Goal: Task Accomplishment & Management: Manage account settings

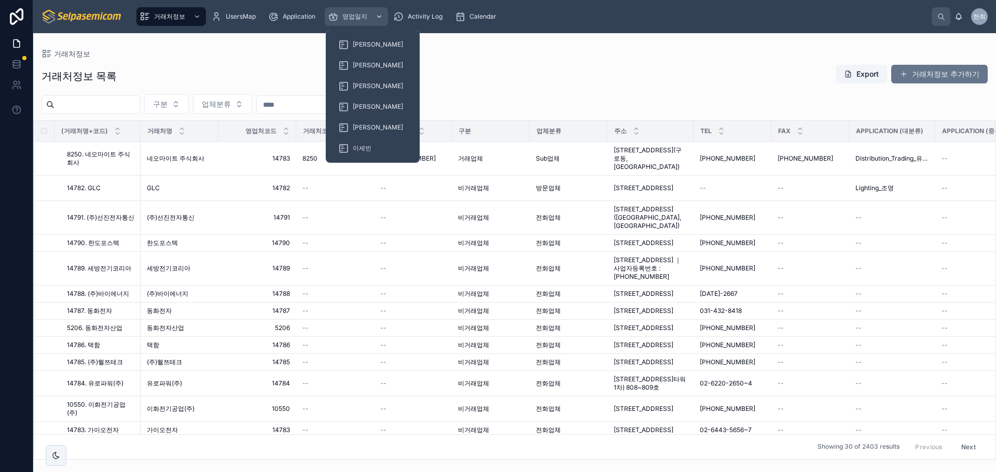
click at [359, 15] on span "영업일지" at bounding box center [354, 16] width 25 height 8
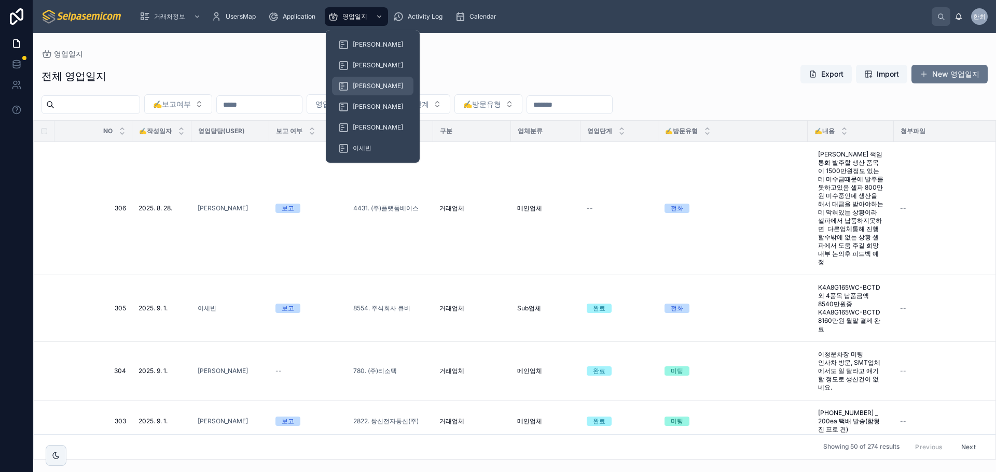
click at [359, 89] on span "[PERSON_NAME]" at bounding box center [378, 86] width 50 height 8
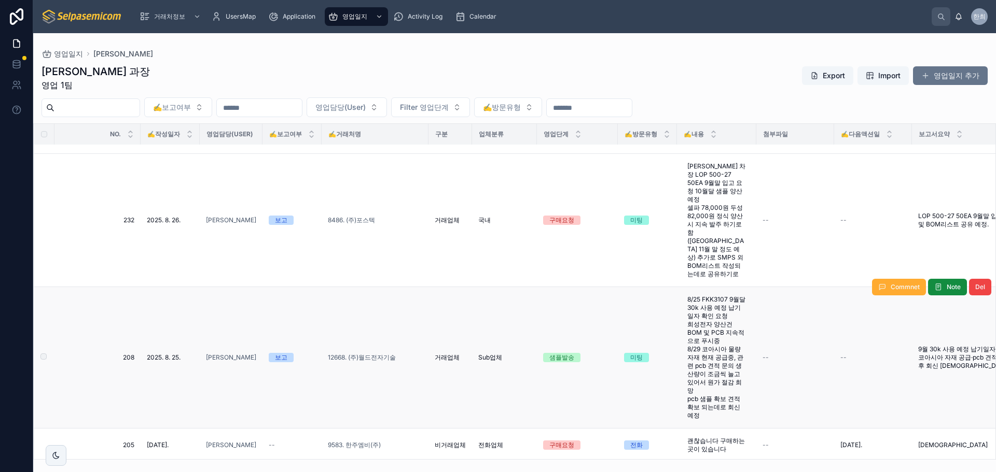
scroll to position [1037, 0]
click at [587, 297] on td "샘플발송" at bounding box center [577, 360] width 81 height 142
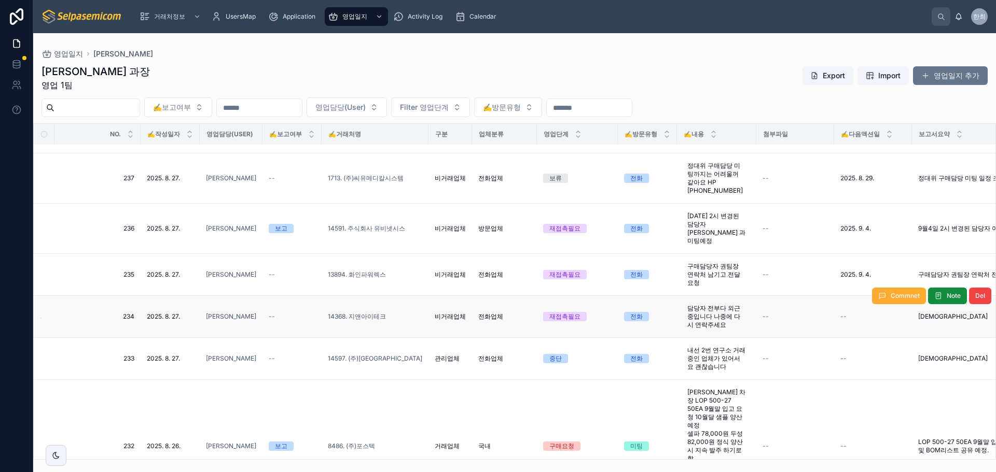
scroll to position [778, 0]
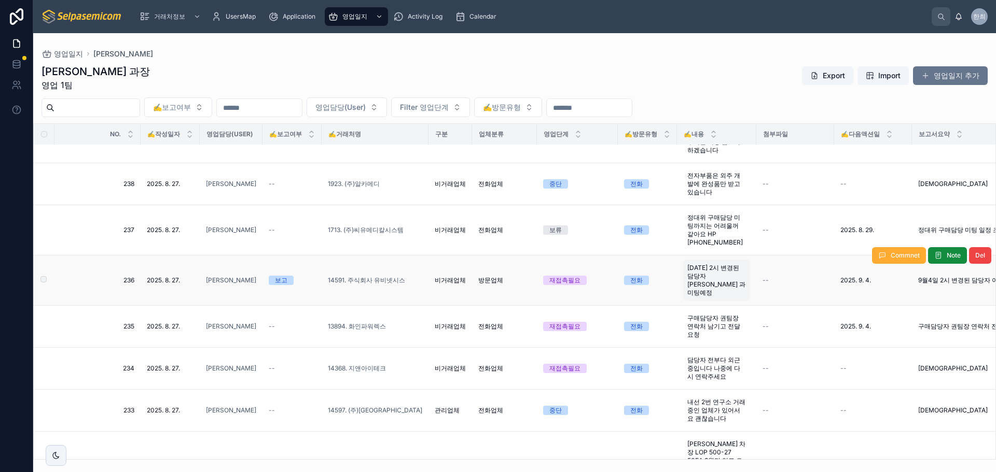
click at [712, 264] on span "[DATE] 2시 변경된 담당자 [PERSON_NAME] 과 미팅예정" at bounding box center [716, 280] width 59 height 33
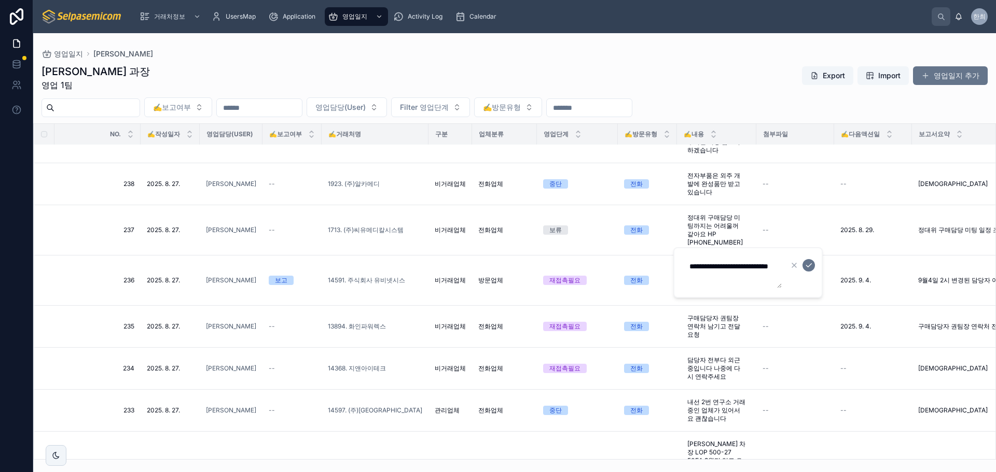
drag, startPoint x: 744, startPoint y: 278, endPoint x: 761, endPoint y: 308, distance: 34.6
click at [743, 278] on textarea "**********" at bounding box center [732, 272] width 99 height 31
type textarea "**********"
click at [803, 264] on button "submit" at bounding box center [808, 265] width 12 height 12
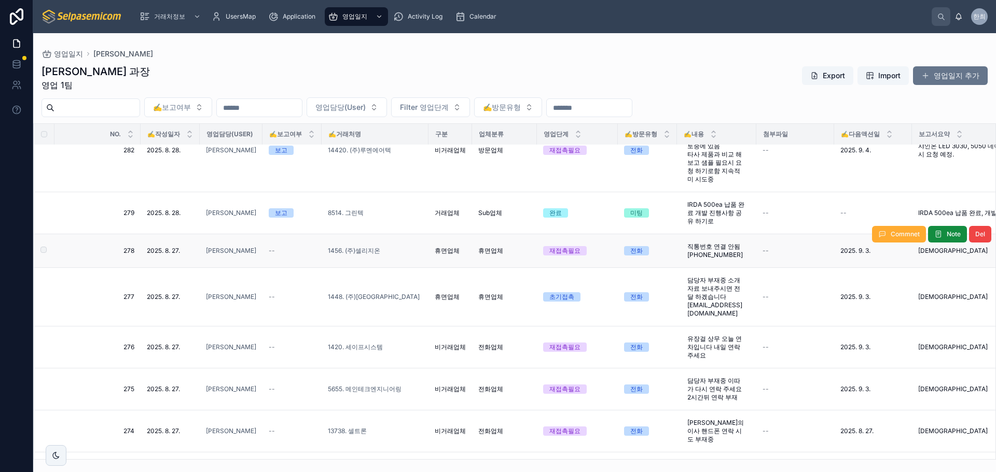
scroll to position [207, 0]
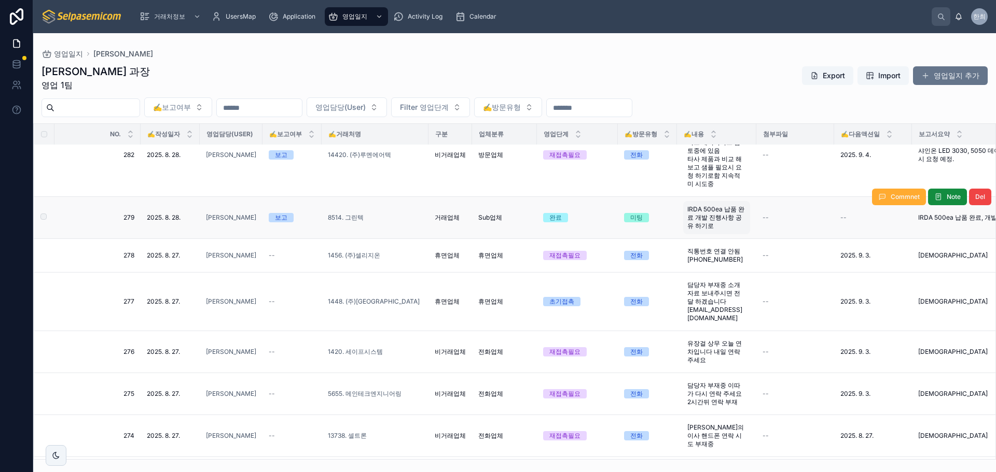
click at [698, 213] on span "IRDA 500ea 납품 완료 개발 진행사항 공유 하기로" at bounding box center [716, 217] width 59 height 25
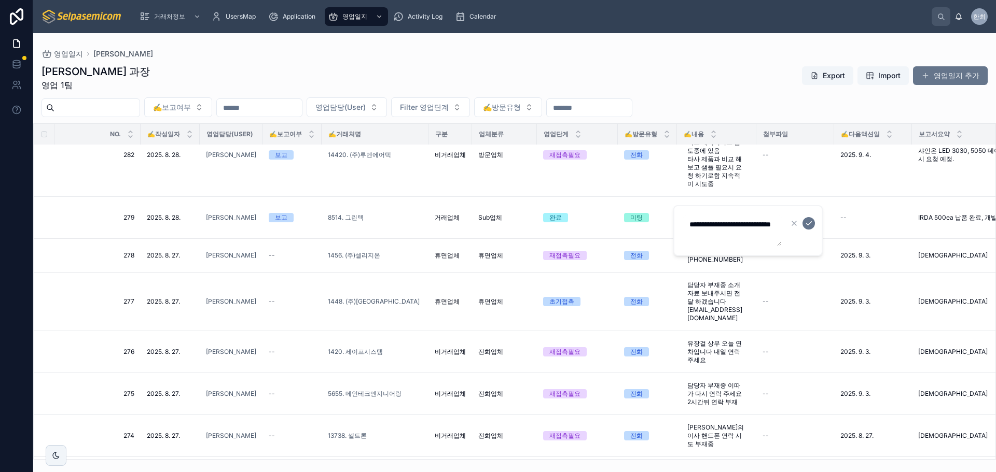
click at [703, 225] on textarea "**********" at bounding box center [732, 230] width 99 height 31
type textarea "**********"
click at [803, 222] on button "submit" at bounding box center [808, 223] width 12 height 12
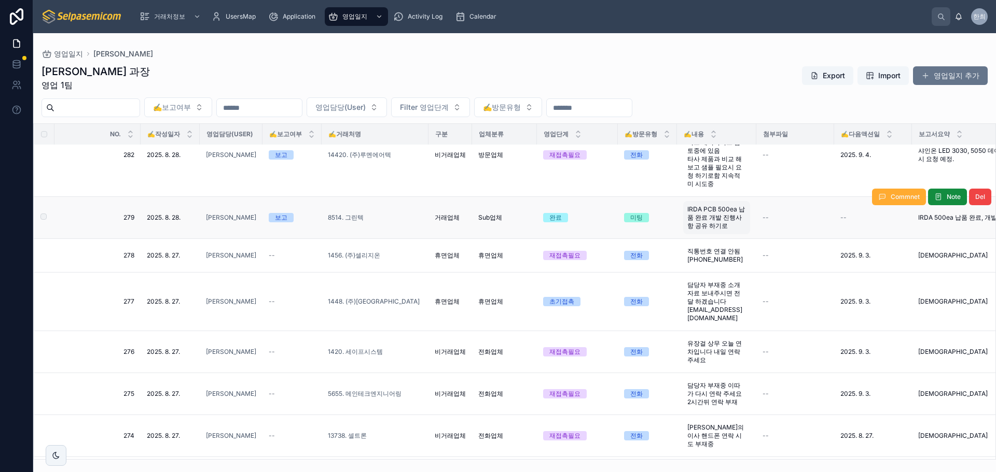
click at [729, 215] on span "IRDA PCB 500ea 납품 완료 개발 진행사항 공유 하기로" at bounding box center [716, 217] width 59 height 25
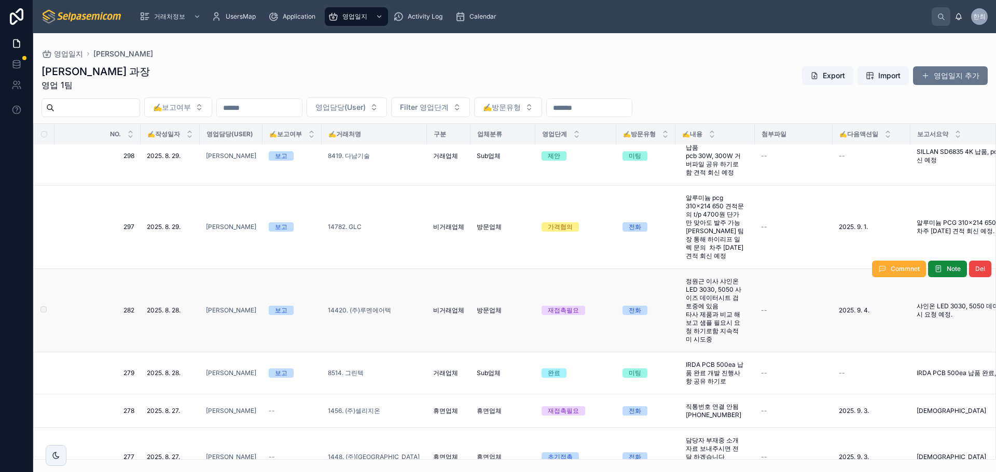
scroll to position [0, 0]
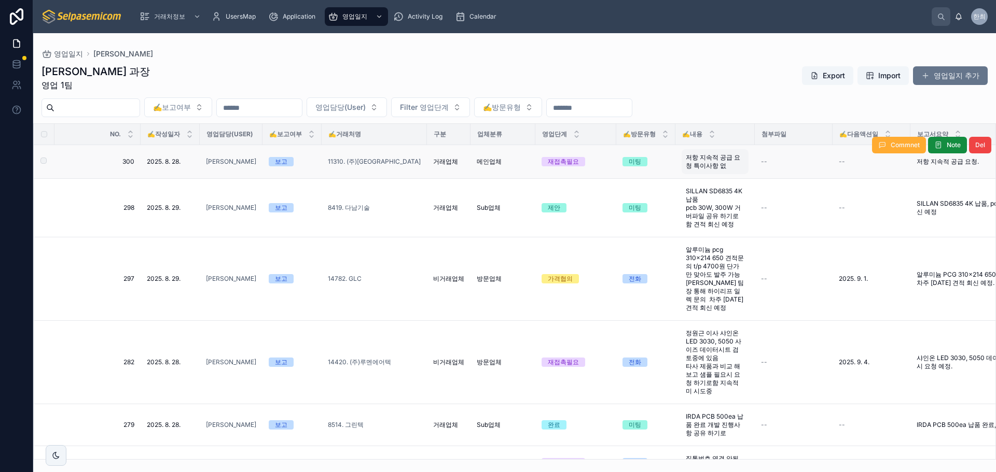
click at [703, 165] on span "저항 지속적 공급 요청 특이사항 없" at bounding box center [714, 161] width 59 height 17
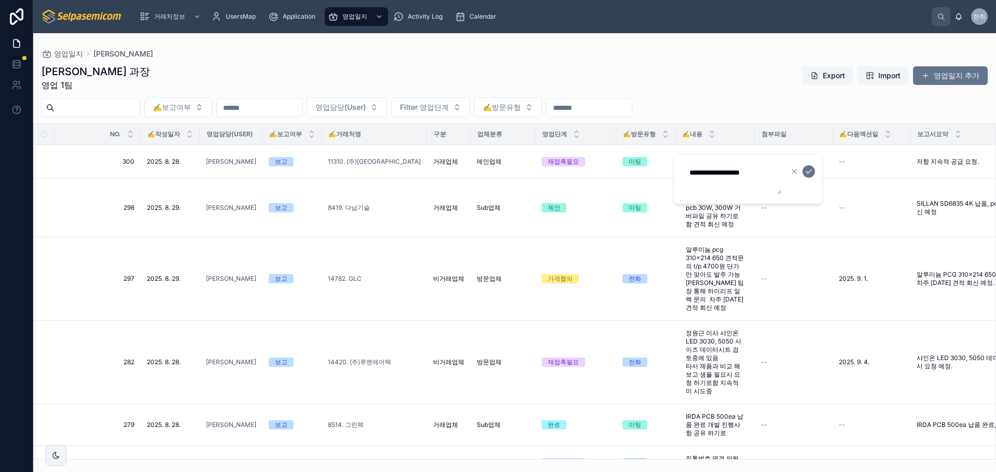
click at [732, 181] on textarea "**********" at bounding box center [732, 178] width 99 height 31
click at [733, 183] on textarea "**********" at bounding box center [732, 178] width 99 height 31
type textarea "**********"
click at [808, 172] on icon "submit" at bounding box center [808, 171] width 8 height 8
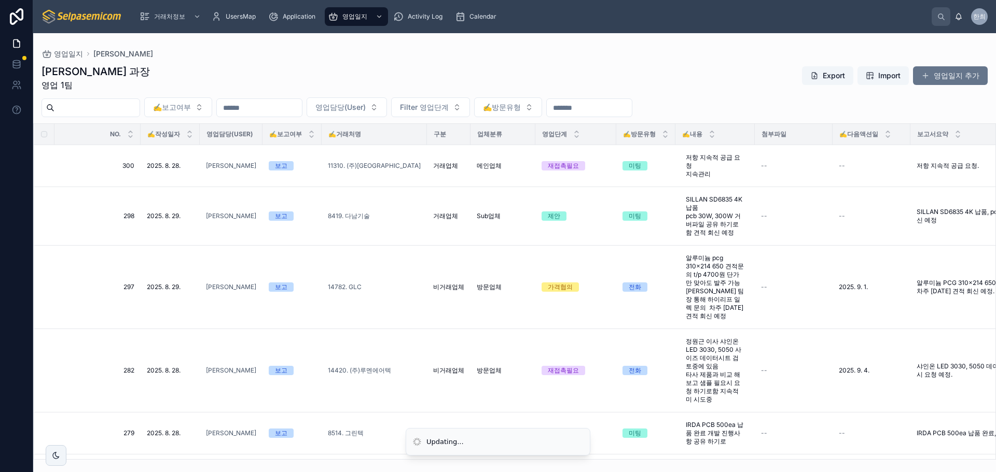
drag, startPoint x: 670, startPoint y: 71, endPoint x: 671, endPoint y: 77, distance: 6.8
click at [671, 71] on div "최한얼 과장 영업 1팀 Export Import 영업일지 추가" at bounding box center [514, 77] width 946 height 27
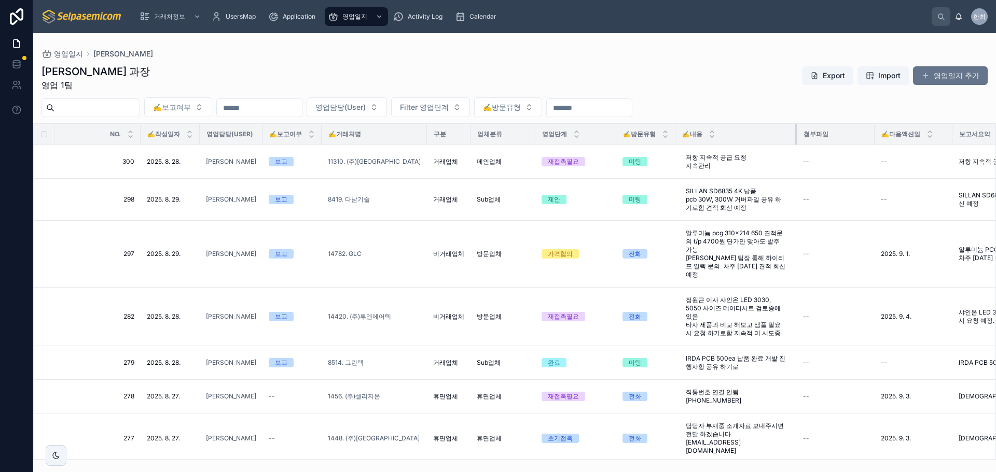
drag, startPoint x: 749, startPoint y: 135, endPoint x: 791, endPoint y: 135, distance: 42.0
click at [794, 135] on div at bounding box center [796, 134] width 4 height 21
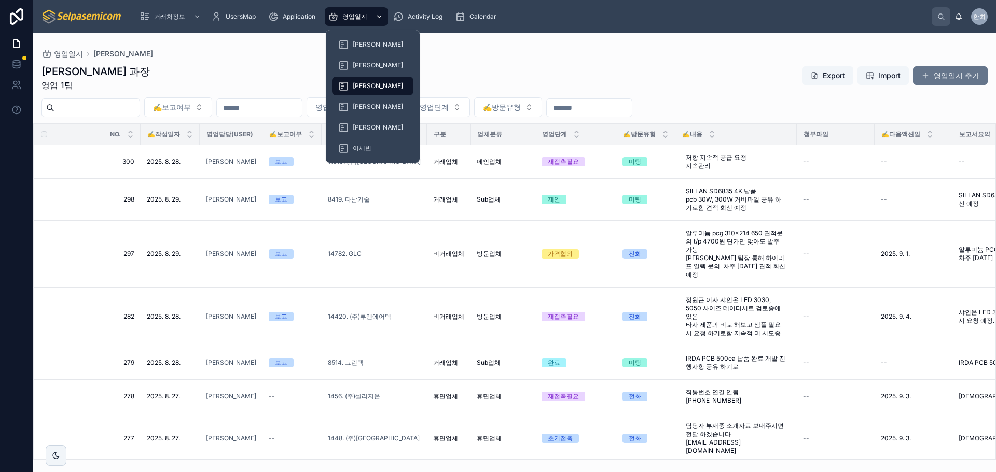
click at [351, 9] on div "영업일지" at bounding box center [356, 16] width 57 height 17
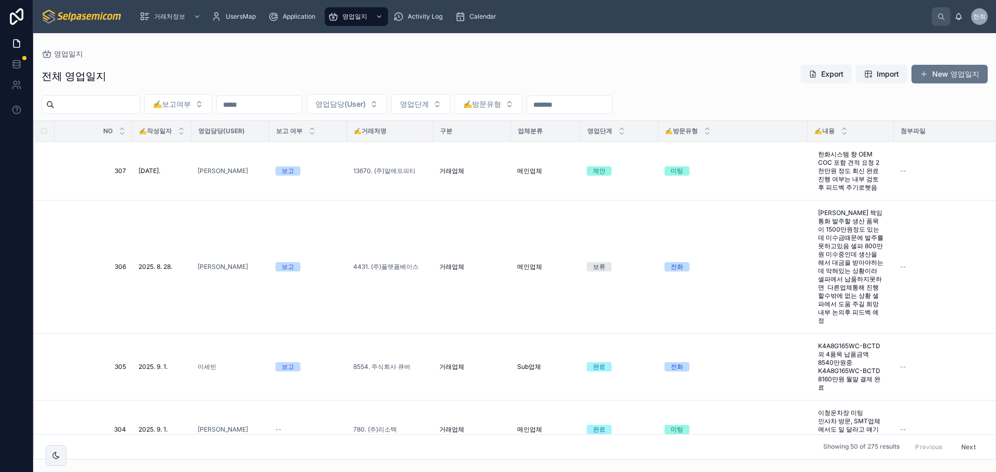
drag, startPoint x: 236, startPoint y: 61, endPoint x: 365, endPoint y: 64, distance: 129.2
click at [240, 61] on div "전체 영업일지 Export Import New 영업일지 ✍️보고여부 영업담당(User) 영업단계 ✍️방문유형 NO ✍️작성일자 영업담당(Use…" at bounding box center [514, 259] width 962 height 402
click at [475, 75] on div "전체 영업일지 Export Import New 영업일지" at bounding box center [514, 76] width 946 height 24
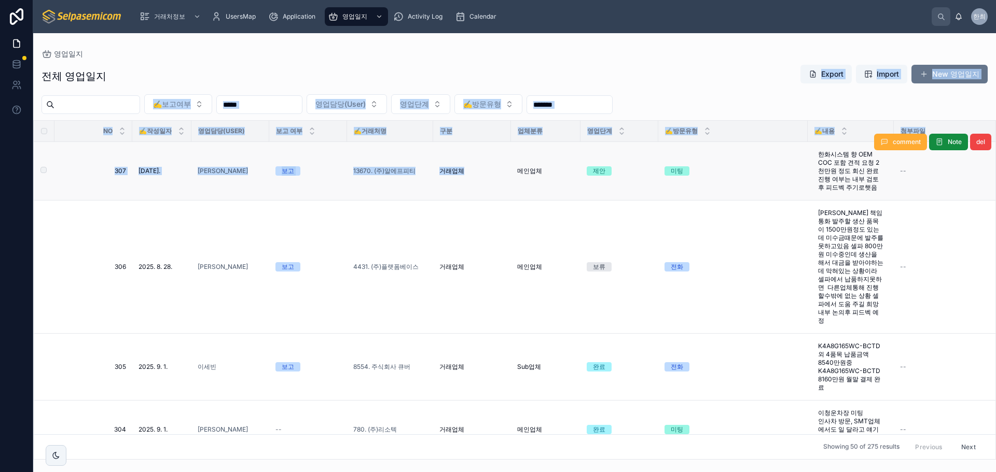
click at [484, 156] on div "전체 영업일지 Export Import New 영업일지 ✍️보고여부 영업담당(User) 영업단계 ✍️방문유형 NO ✍️작성일자 영업담당(Use…" at bounding box center [514, 259] width 962 height 402
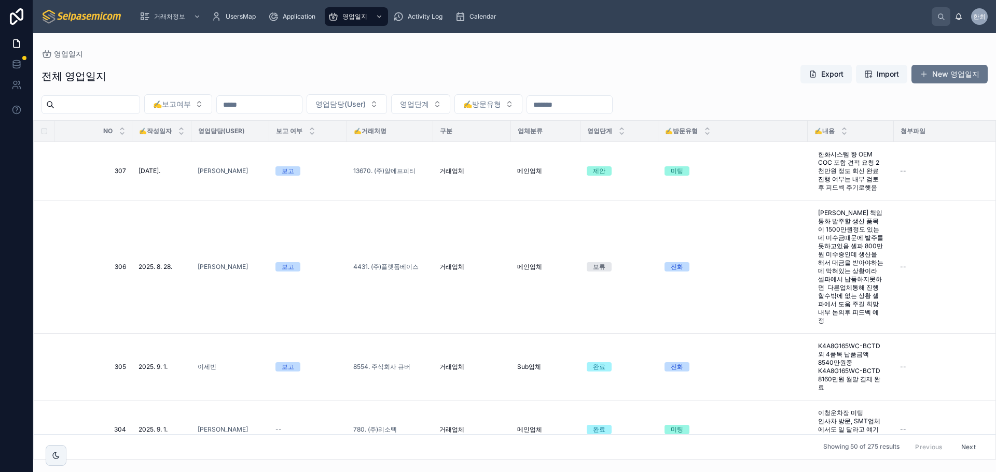
drag, startPoint x: 401, startPoint y: 69, endPoint x: 325, endPoint y: 62, distance: 77.0
click at [401, 69] on div "전체 영업일지 Export Import New 영업일지" at bounding box center [514, 76] width 946 height 24
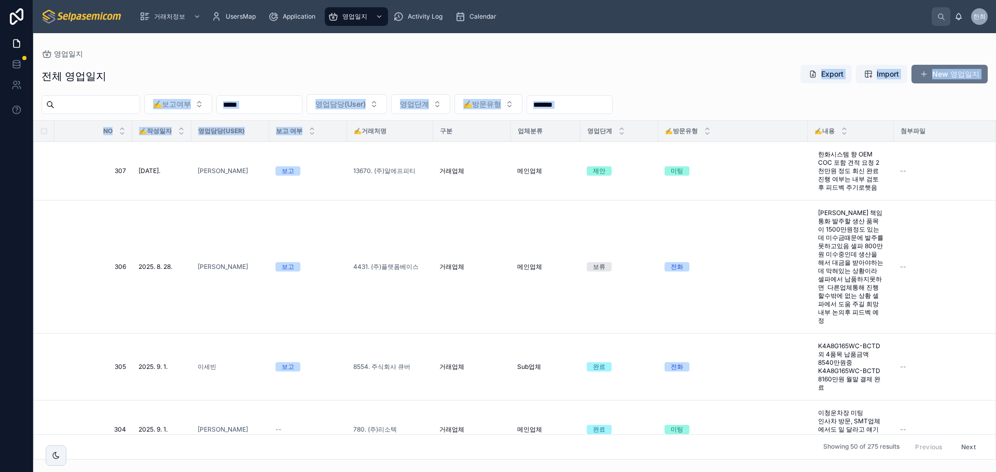
drag, startPoint x: 311, startPoint y: 78, endPoint x: 309, endPoint y: 138, distance: 59.7
click at [310, 138] on div "전체 영업일지 Export Import New 영업일지 ✍️보고여부 영업담당(User) 영업단계 ✍️방문유형 NO ✍️작성일자 영업담당(Use…" at bounding box center [514, 259] width 962 height 402
click at [275, 67] on div "전체 영업일지 Export Import New 영업일지" at bounding box center [514, 76] width 946 height 24
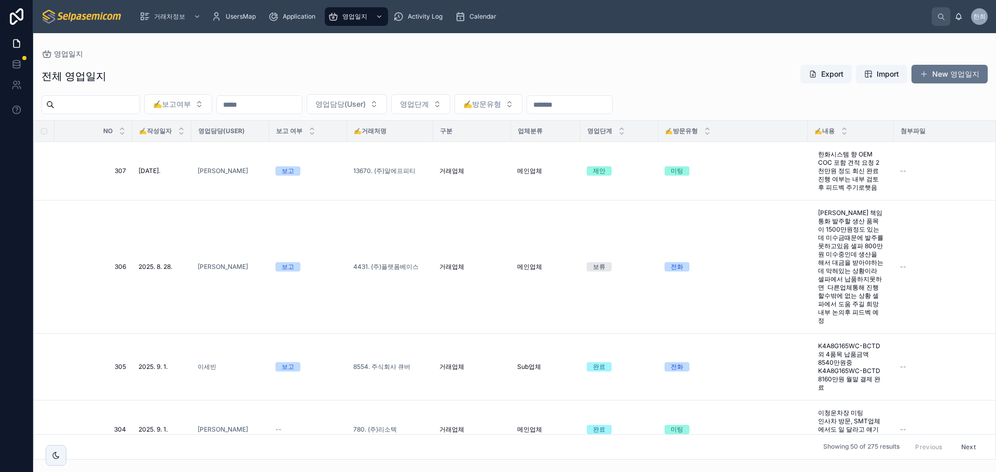
click at [202, 68] on div "전체 영업일지 Export Import New 영업일지" at bounding box center [514, 76] width 946 height 24
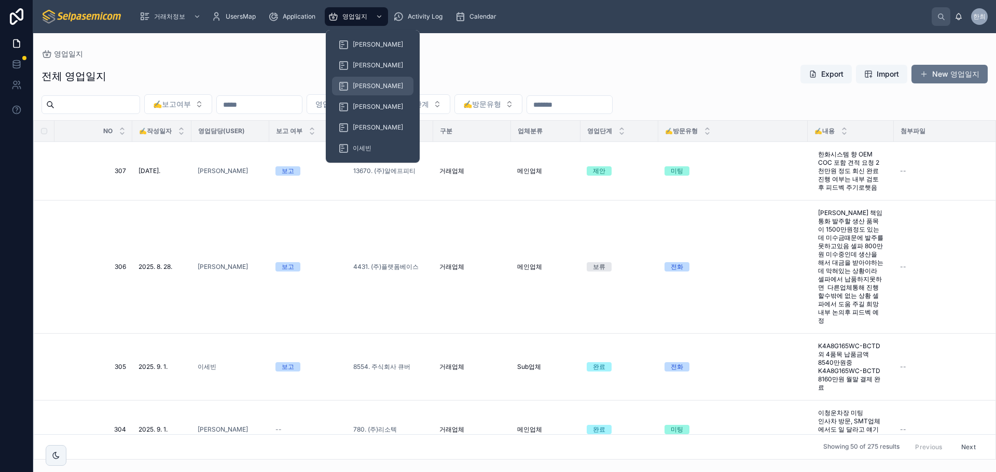
click at [371, 83] on div "[PERSON_NAME]" at bounding box center [372, 86] width 69 height 17
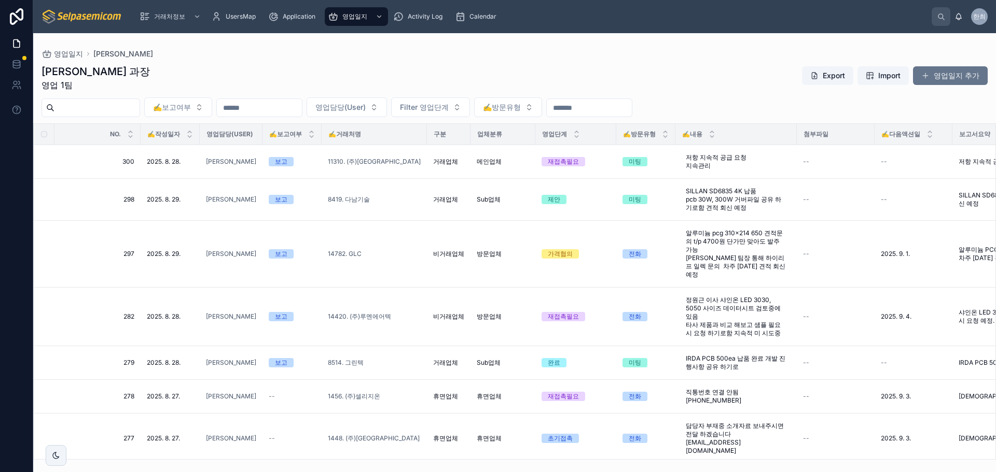
drag, startPoint x: 183, startPoint y: 80, endPoint x: 143, endPoint y: 80, distance: 39.9
click at [182, 80] on div "최한얼 과장 영업 1팀 Export Import 영업일지 추가" at bounding box center [514, 77] width 946 height 27
click at [190, 71] on div "최한얼 과장 영업 1팀 Export Import 영업일지 추가" at bounding box center [514, 77] width 946 height 27
click at [256, 52] on div "영업일지 최한얼" at bounding box center [514, 54] width 946 height 8
